Goal: Task Accomplishment & Management: Manage account settings

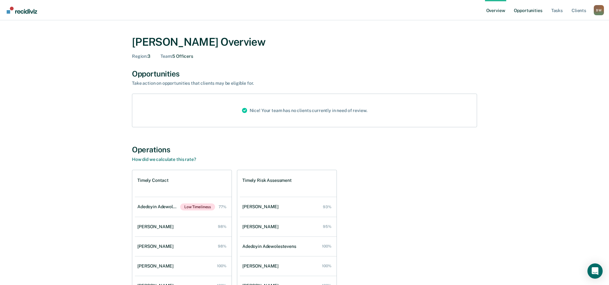
click at [524, 10] on link "Opportunities" at bounding box center [528, 10] width 31 height 20
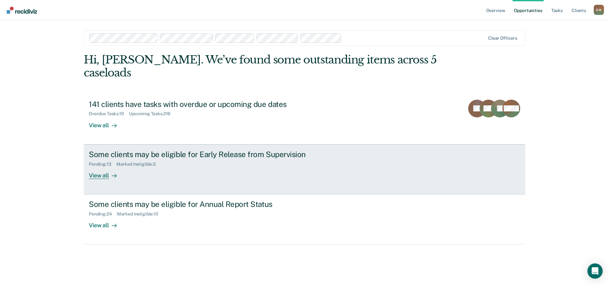
click at [155, 150] on div "Some clients may be eligible for Early Release from Supervision" at bounding box center [200, 154] width 223 height 9
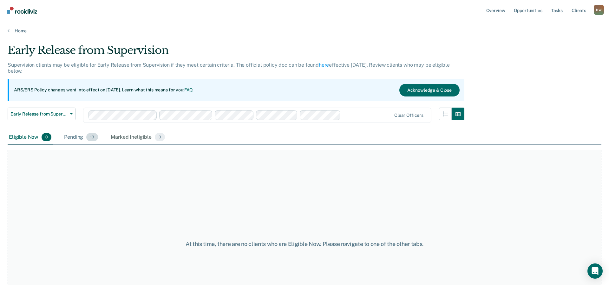
click at [76, 136] on div "Pending 13" at bounding box center [81, 137] width 36 height 14
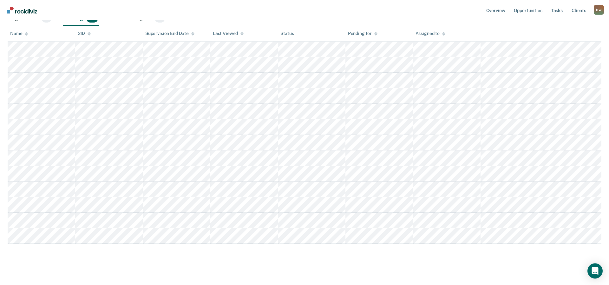
scroll to position [123, 0]
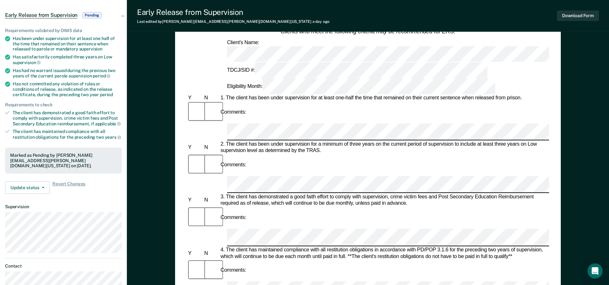
scroll to position [65, 0]
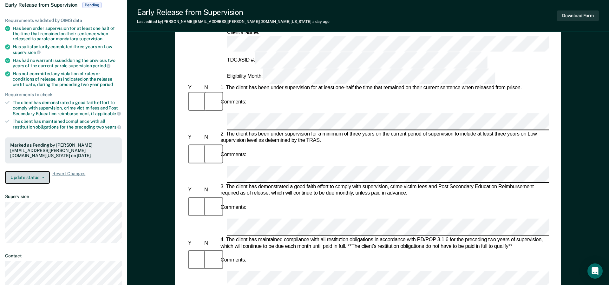
click at [22, 172] on button "Update status" at bounding box center [27, 177] width 45 height 13
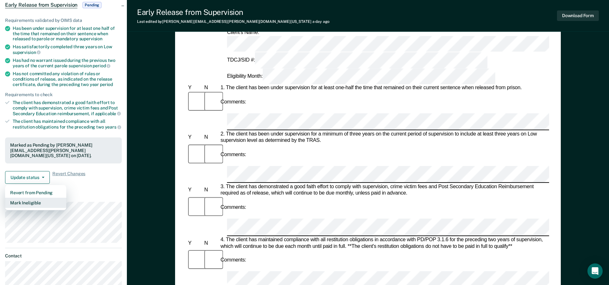
click at [36, 198] on button "Mark Ineligible" at bounding box center [35, 203] width 61 height 10
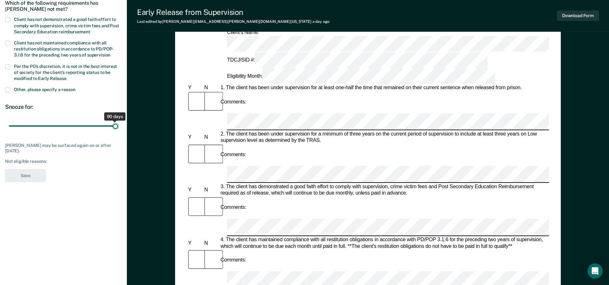
drag, startPoint x: 44, startPoint y: 128, endPoint x: 123, endPoint y: 126, distance: 78.7
type input "90"
click at [118, 126] on input "range" at bounding box center [63, 126] width 109 height 11
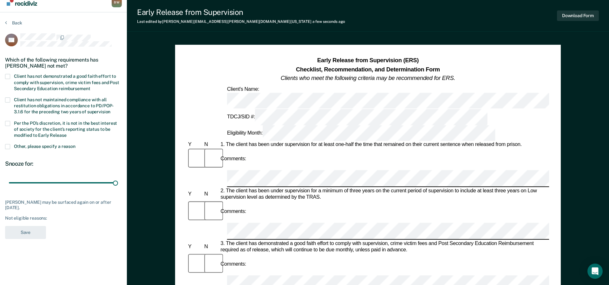
scroll to position [0, 0]
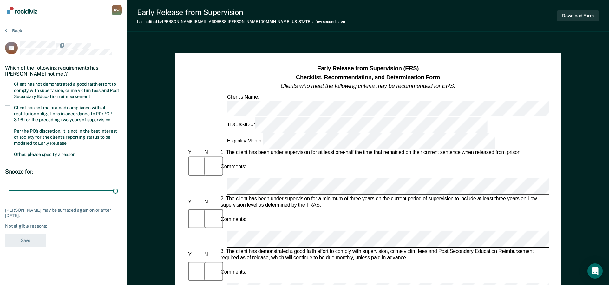
click at [9, 154] on span at bounding box center [7, 154] width 5 height 5
click at [76, 152] on input "Other, please specify a reason" at bounding box center [76, 152] width 0 height 0
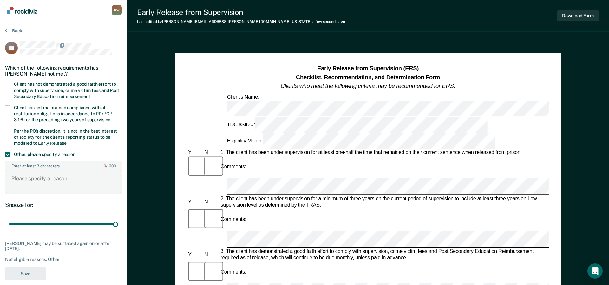
click at [27, 179] on textarea "Enter at least 3 characters 0 / 1600" at bounding box center [63, 181] width 115 height 23
type textarea "Arrested evading arrest"
click at [15, 272] on button "Save" at bounding box center [25, 273] width 41 height 13
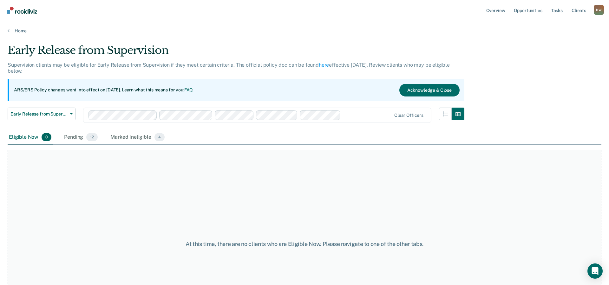
scroll to position [53, 0]
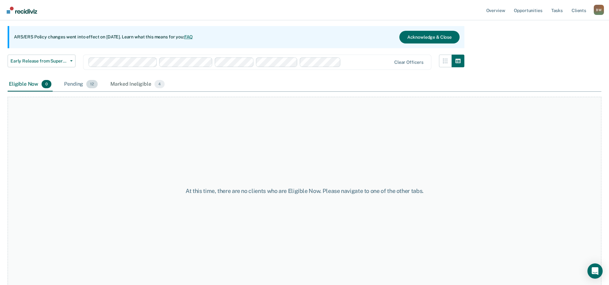
click at [77, 83] on div "Pending 12" at bounding box center [81, 84] width 36 height 14
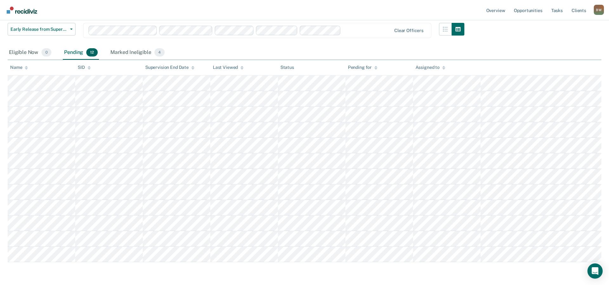
scroll to position [107, 0]
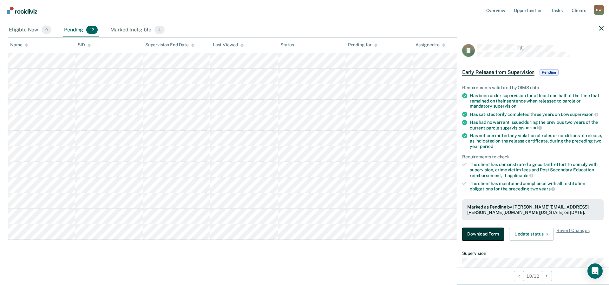
click at [485, 235] on button "Download Form" at bounding box center [483, 234] width 42 height 13
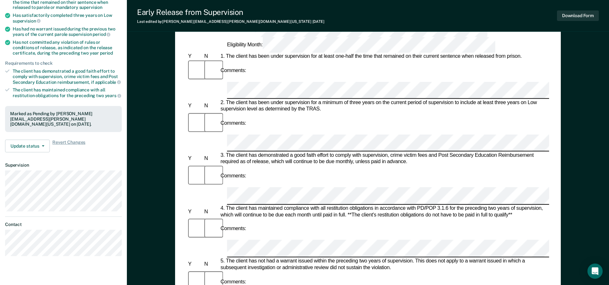
scroll to position [129, 0]
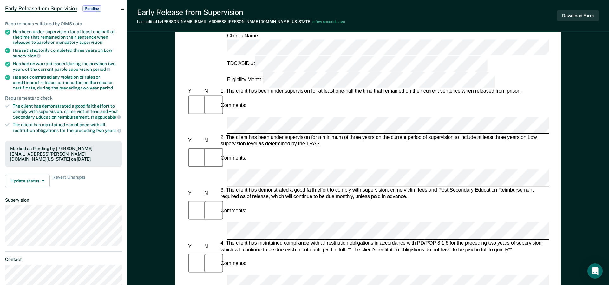
scroll to position [0, 0]
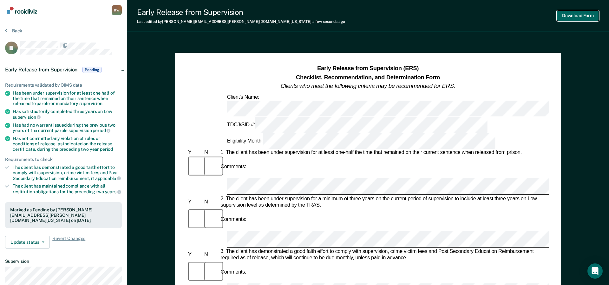
click at [575, 14] on button "Download Form" at bounding box center [578, 15] width 42 height 10
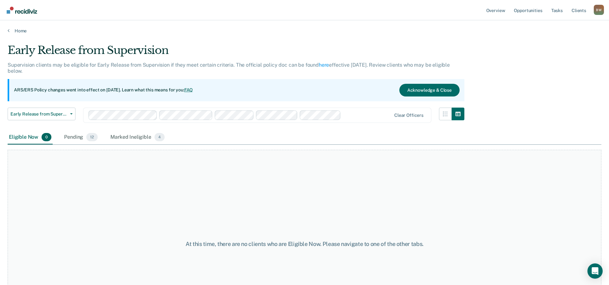
scroll to position [53, 0]
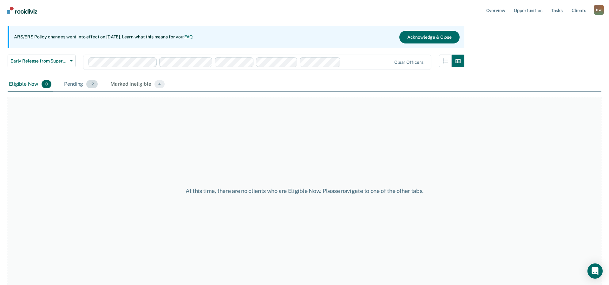
click at [79, 85] on div "Pending 12" at bounding box center [81, 84] width 36 height 14
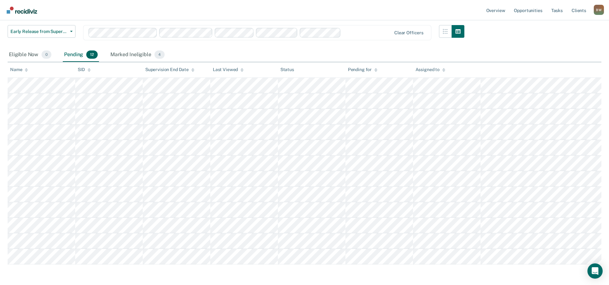
scroll to position [107, 0]
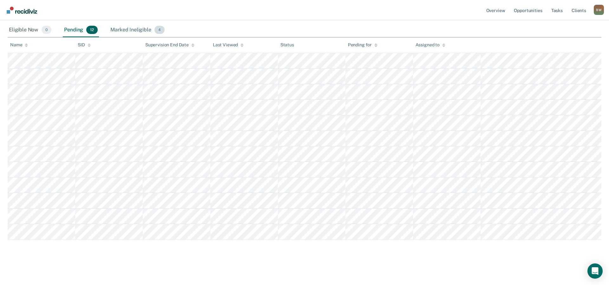
click at [136, 30] on div "Marked Ineligible 4" at bounding box center [137, 30] width 57 height 14
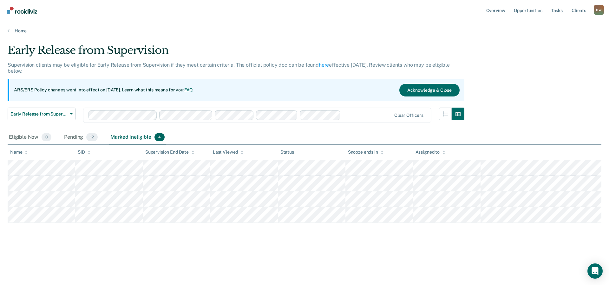
scroll to position [0, 0]
click at [74, 136] on div "Pending 12" at bounding box center [81, 137] width 36 height 14
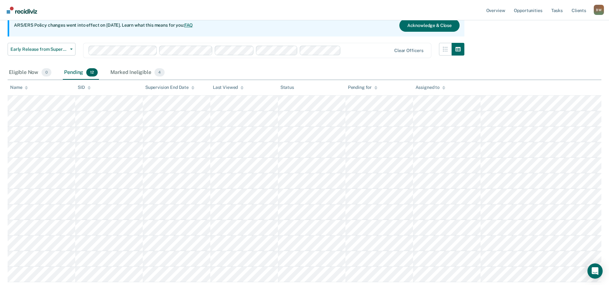
scroll to position [107, 0]
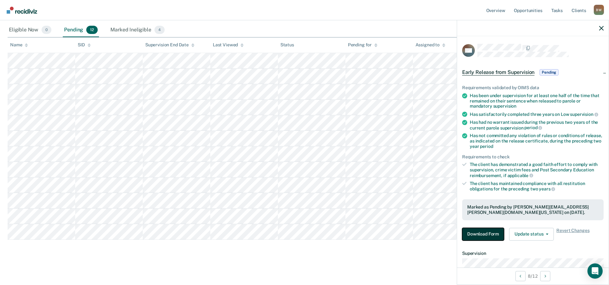
click at [491, 235] on button "Download Form" at bounding box center [483, 234] width 42 height 13
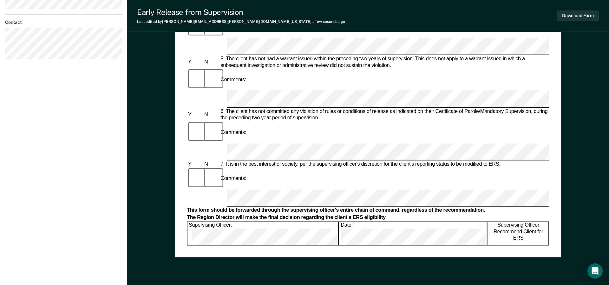
scroll to position [288, 0]
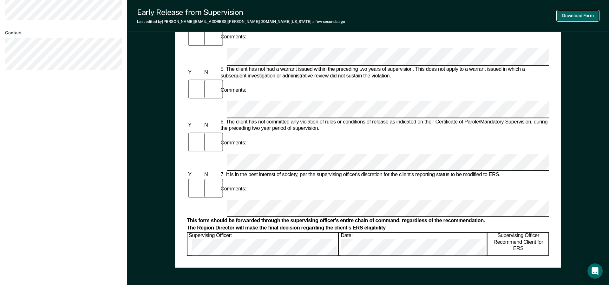
click at [587, 15] on button "Download Form" at bounding box center [578, 15] width 42 height 10
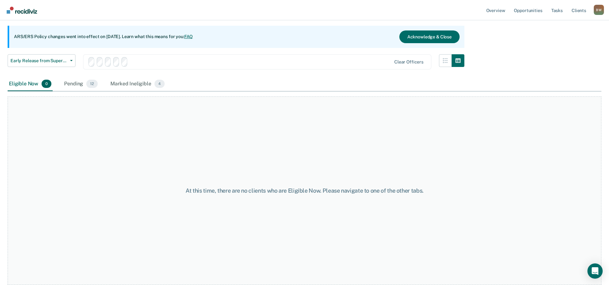
scroll to position [53, 0]
click at [77, 83] on div "Pending 12" at bounding box center [81, 84] width 36 height 14
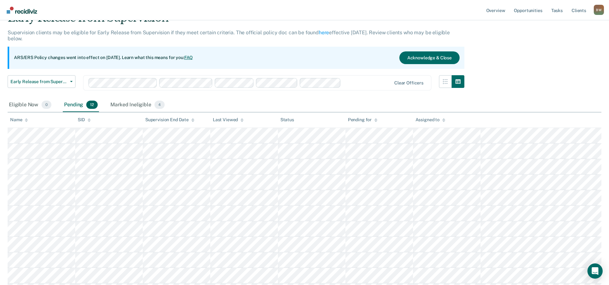
scroll to position [65, 0]
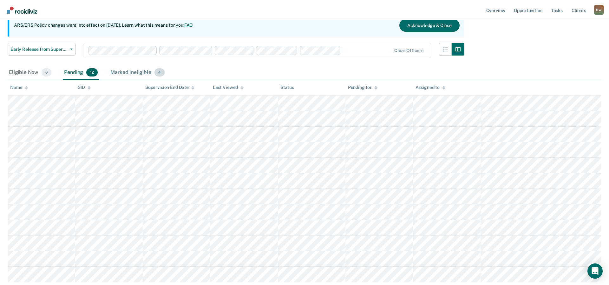
click at [121, 71] on div "Marked Ineligible 4" at bounding box center [137, 73] width 57 height 14
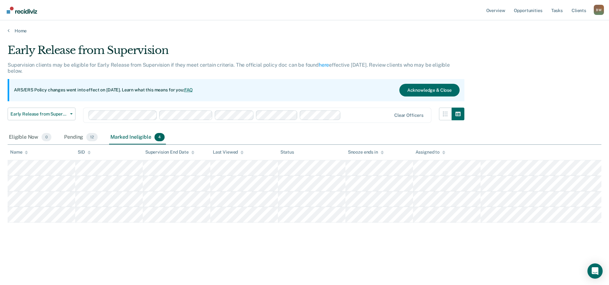
click at [78, 145] on th "SID" at bounding box center [109, 153] width 68 height 16
click at [73, 139] on div "Pending 12" at bounding box center [81, 137] width 36 height 14
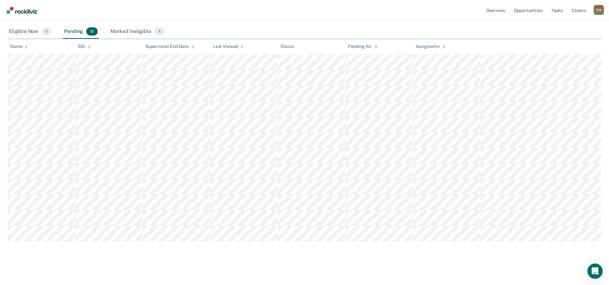
scroll to position [107, 0]
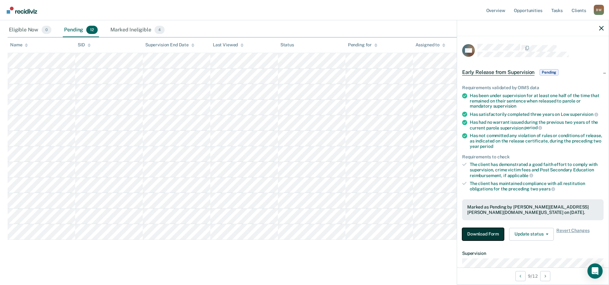
click at [484, 234] on button "Download Form" at bounding box center [483, 234] width 42 height 13
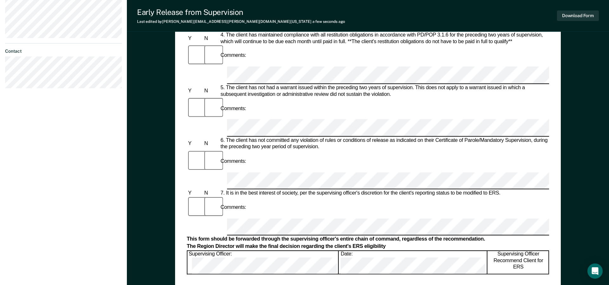
scroll to position [291, 0]
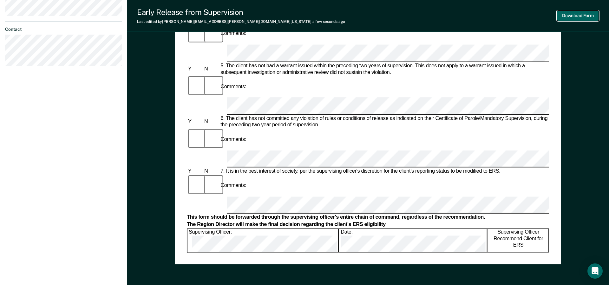
click at [574, 16] on button "Download Form" at bounding box center [578, 15] width 42 height 10
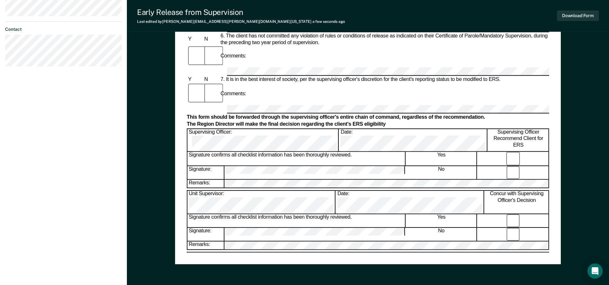
scroll to position [53, 0]
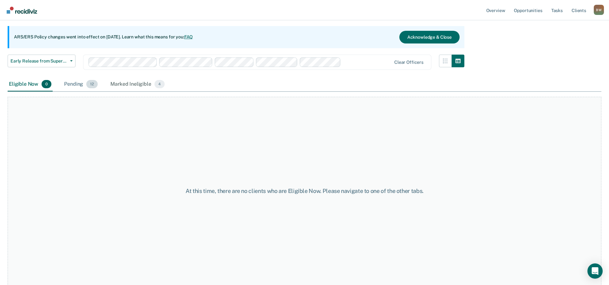
click at [73, 83] on div "Pending 12" at bounding box center [81, 84] width 36 height 14
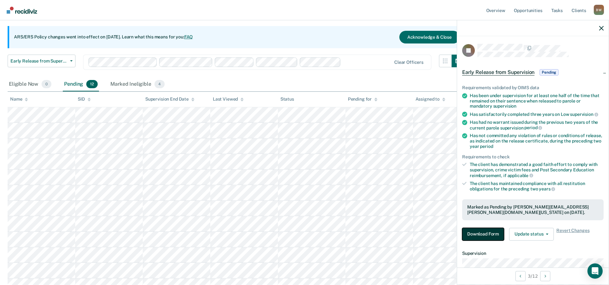
click at [469, 232] on button "Download Form" at bounding box center [483, 234] width 42 height 13
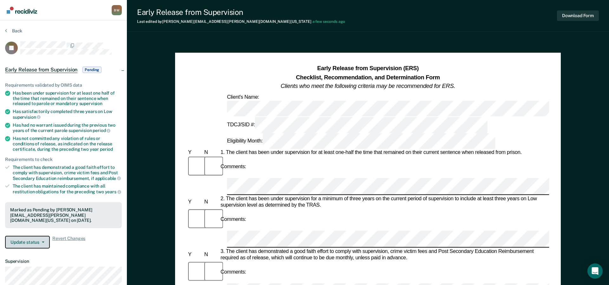
click at [18, 244] on button "Update status" at bounding box center [27, 242] width 45 height 13
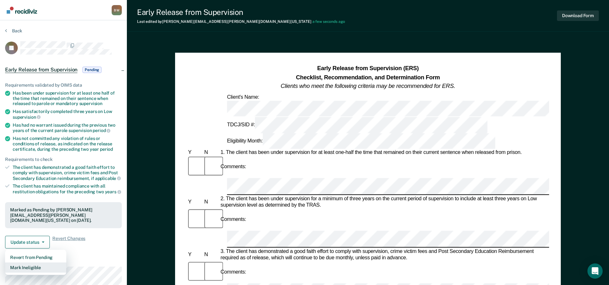
click at [24, 266] on button "Mark Ineligible" at bounding box center [35, 267] width 61 height 10
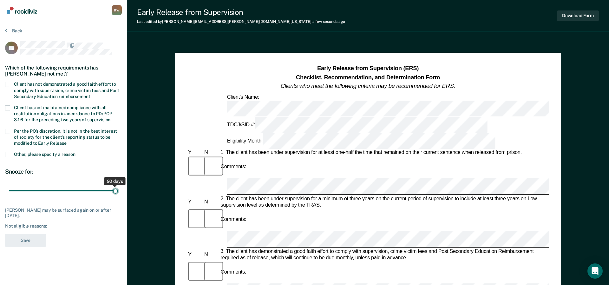
drag, startPoint x: 48, startPoint y: 191, endPoint x: 129, endPoint y: 197, distance: 81.4
type input "90"
click at [118, 196] on input "range" at bounding box center [63, 190] width 109 height 11
click at [8, 84] on span at bounding box center [7, 84] width 5 height 5
click at [90, 94] on input "Client has not demonstrated a good faith effort to comply with supervision, cri…" at bounding box center [90, 94] width 0 height 0
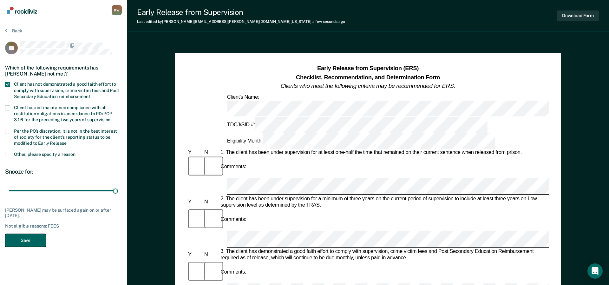
click at [28, 239] on button "Save" at bounding box center [25, 240] width 41 height 13
